Goal: Task Accomplishment & Management: Use online tool/utility

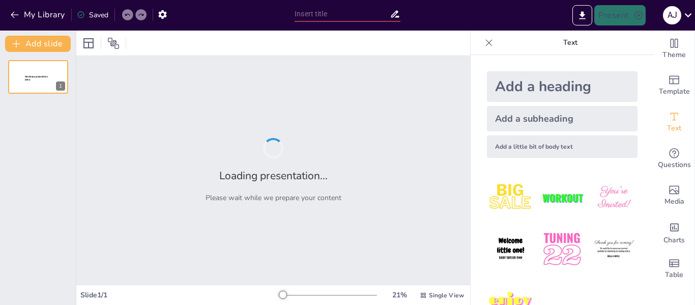
type input "Métricas de Éxito y Próximos Pasos en la Estrategia Digital"
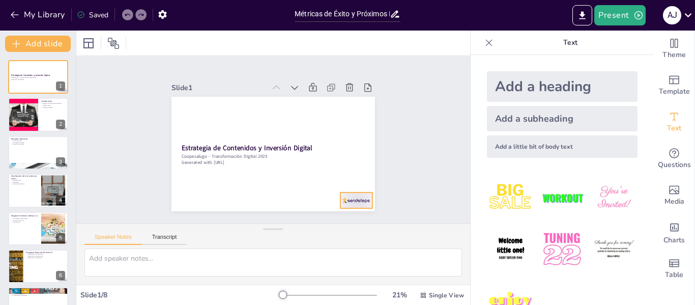
click at [265, 222] on div at bounding box center [250, 240] width 27 height 36
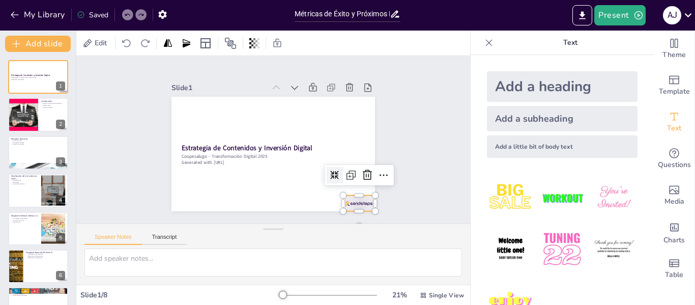
click at [420, 42] on div "Edit" at bounding box center [273, 43] width 394 height 25
click at [298, 230] on icon at bounding box center [289, 238] width 17 height 17
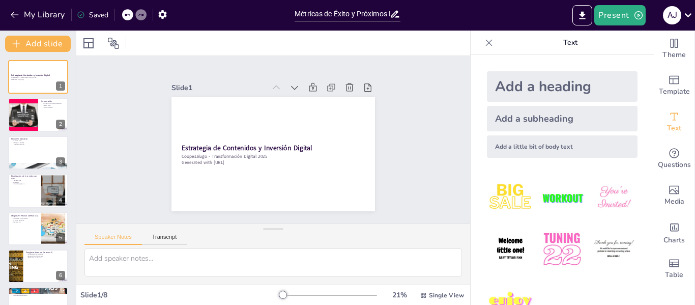
click at [377, 157] on div "Slide 1 Estrategia de Contenidos y Inversión Digital Coopesalugo - Transformaci…" at bounding box center [272, 139] width 207 height 409
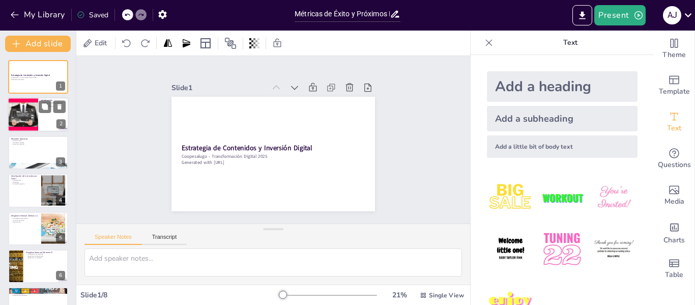
click at [41, 118] on div at bounding box center [38, 115] width 61 height 35
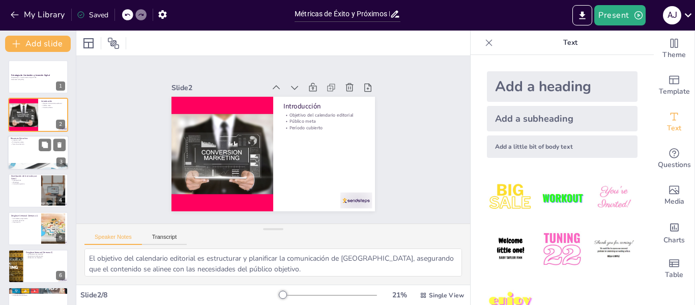
click at [29, 153] on div at bounding box center [38, 152] width 61 height 35
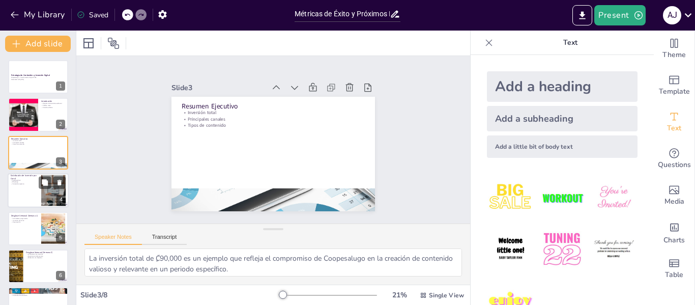
click at [22, 181] on p "WhatsApp" at bounding box center [24, 182] width 27 height 2
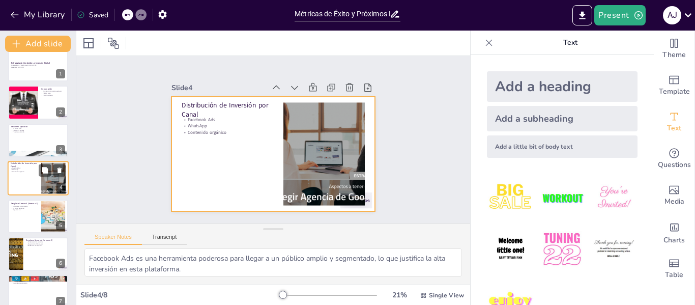
scroll to position [62, 0]
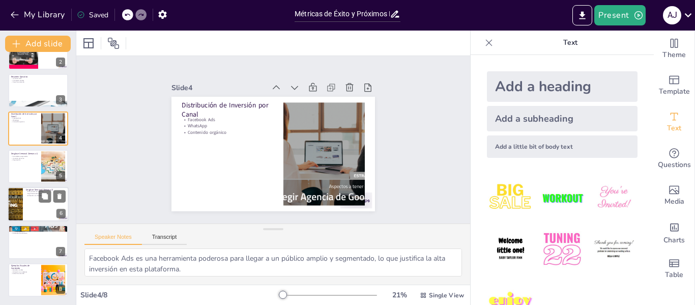
click at [21, 199] on div at bounding box center [15, 204] width 61 height 35
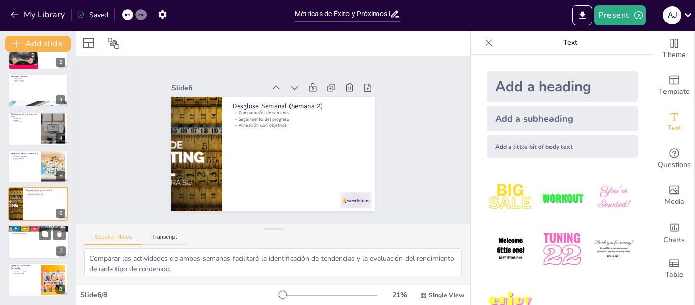
click at [35, 239] on div at bounding box center [38, 242] width 61 height 35
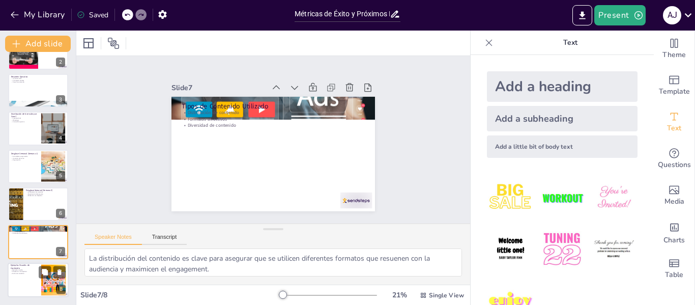
click at [25, 278] on div at bounding box center [38, 279] width 61 height 35
type textarea "Mostrar ejemplos visuales es fundamental para que todos los involucrados compre…"
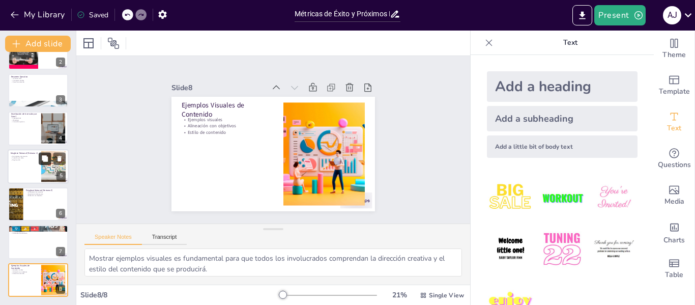
scroll to position [0, 0]
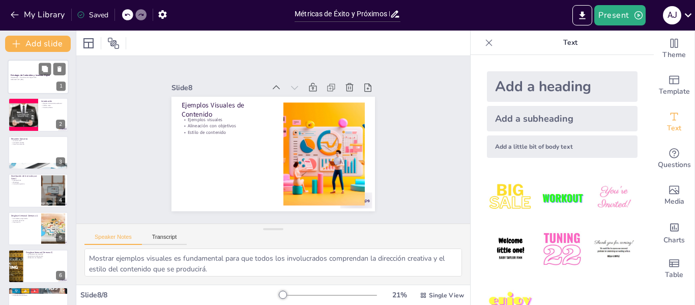
click at [41, 84] on div at bounding box center [38, 76] width 61 height 35
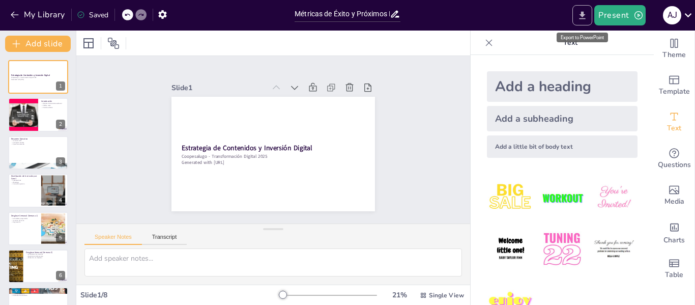
click at [581, 16] on icon "Export to PowerPoint" at bounding box center [582, 15] width 11 height 11
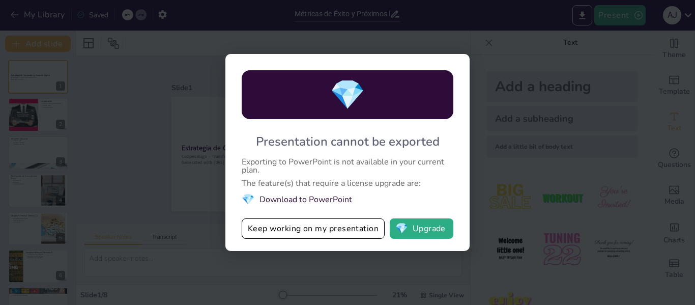
click at [453, 21] on div "💎 Presentation cannot be exported Exporting to PowerPoint is not available in y…" at bounding box center [347, 152] width 695 height 305
click at [204, 48] on div "💎 Presentation cannot be exported Exporting to PowerPoint is not available in y…" at bounding box center [347, 152] width 695 height 305
click at [324, 232] on button "Keep working on my presentation" at bounding box center [313, 228] width 143 height 20
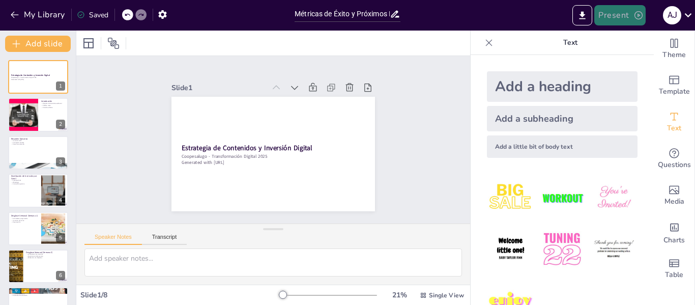
click at [628, 15] on button "Present" at bounding box center [619, 15] width 51 height 20
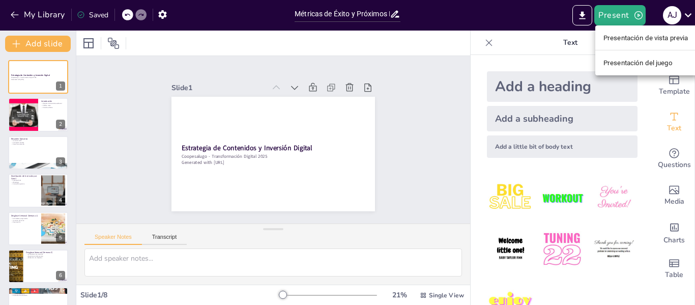
click at [642, 27] on ul "Presentación de vista previa Presentación del juego" at bounding box center [645, 50] width 101 height 50
click at [642, 37] on font "Presentación de vista previa" at bounding box center [645, 38] width 85 height 8
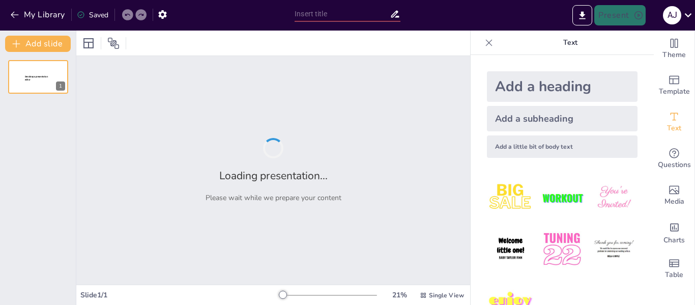
type input "Métricas de Éxito y Próximos Pasos en la Estrategia Digital"
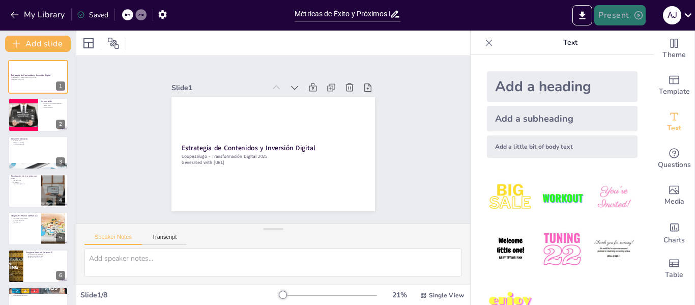
click at [637, 16] on icon "button" at bounding box center [638, 15] width 8 height 8
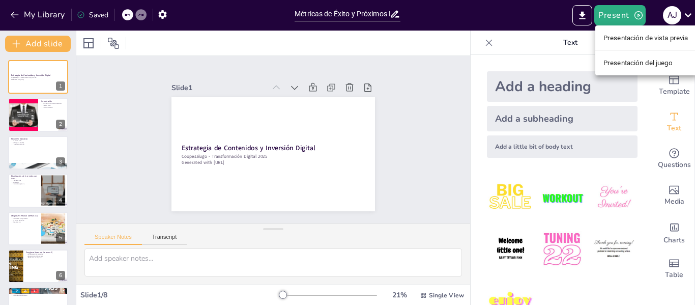
click at [630, 37] on font "Presentación de vista previa" at bounding box center [645, 38] width 85 height 8
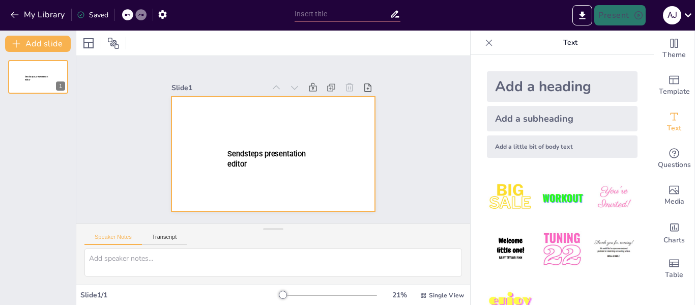
type input "Métricas de Éxito y Próximos Pasos en la Estrategia Digital"
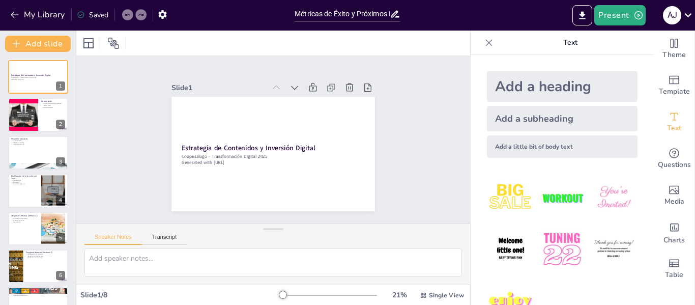
click at [420, 46] on div at bounding box center [273, 43] width 394 height 25
click at [32, 43] on button "Add slide" at bounding box center [38, 44] width 66 height 16
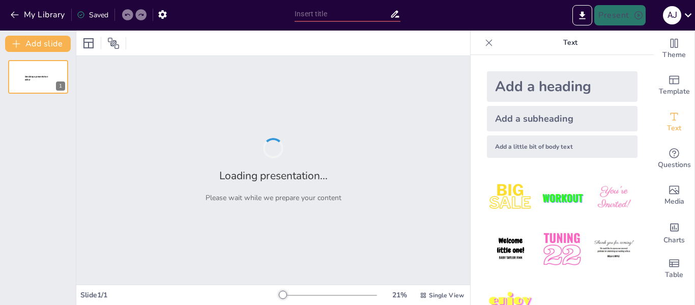
type input "Métricas de Éxito y Próximos Pasos en la Estrategia Digital"
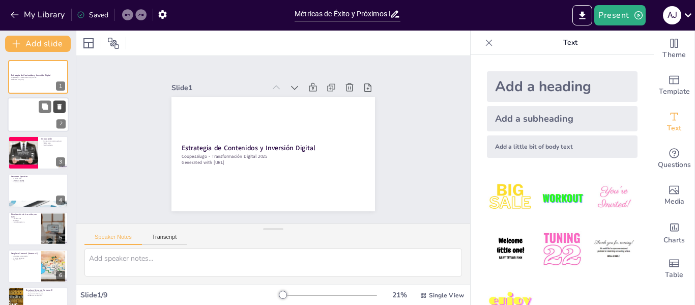
click at [56, 106] on icon at bounding box center [59, 106] width 7 height 7
